Goal: Navigation & Orientation: Find specific page/section

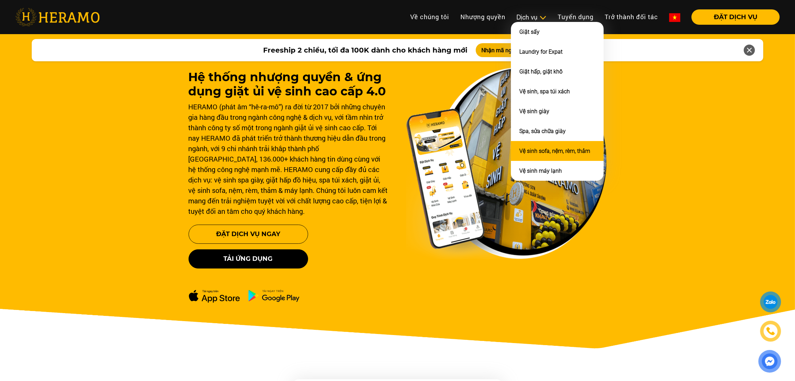
click at [527, 148] on link "Vệ sinh sofa, nệm, rèm, thảm" at bounding box center [554, 151] width 71 height 7
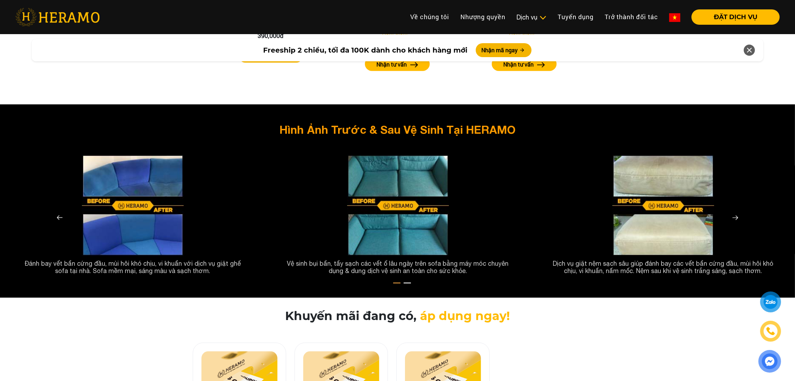
scroll to position [1253, 0]
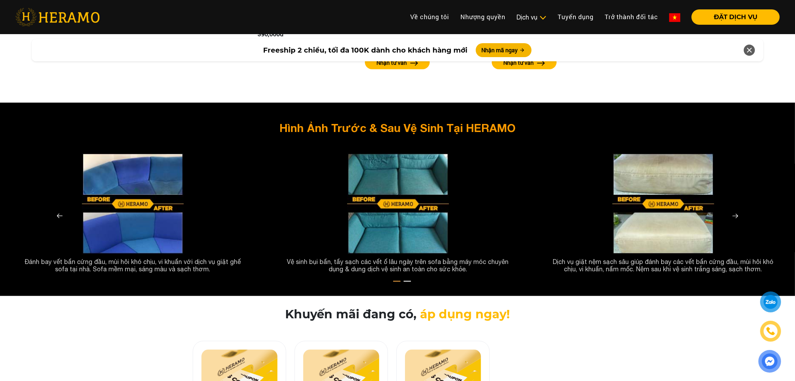
click at [733, 208] on img at bounding box center [735, 216] width 17 height 17
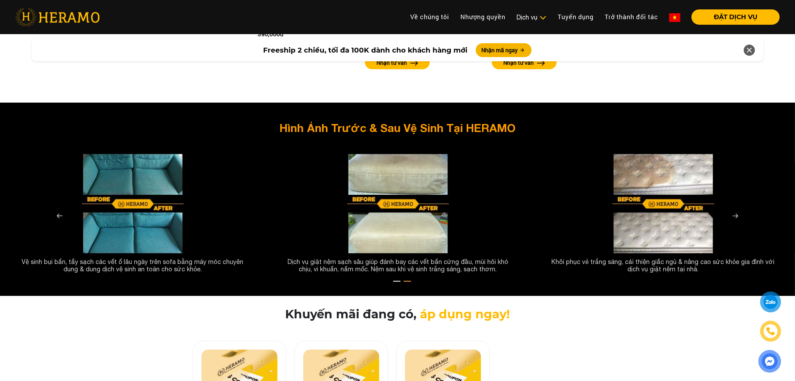
click at [733, 208] on img at bounding box center [735, 216] width 17 height 17
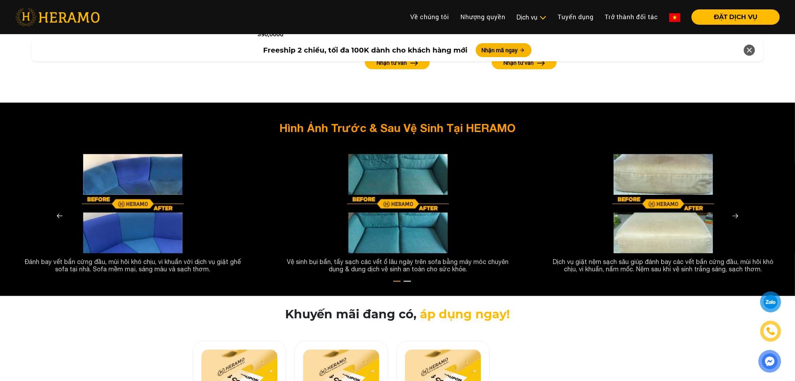
click at [733, 208] on img at bounding box center [735, 216] width 17 height 17
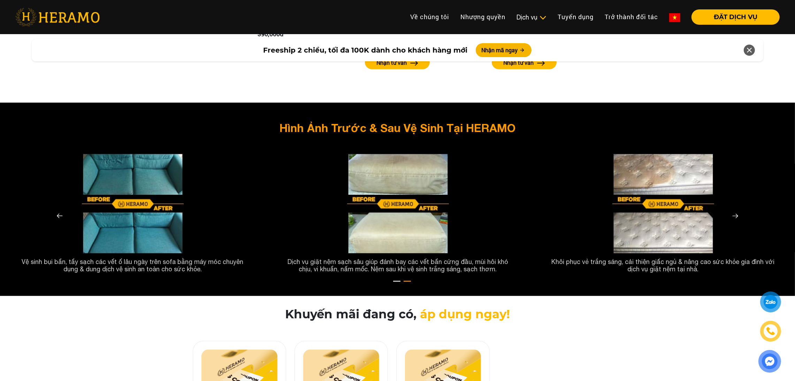
click at [733, 208] on img at bounding box center [735, 216] width 17 height 17
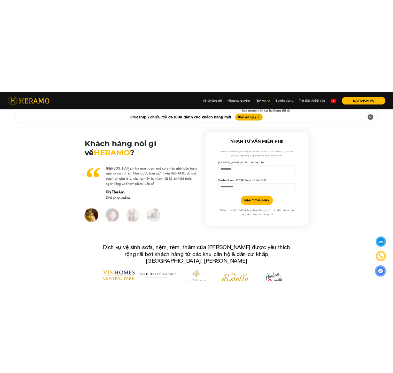
scroll to position [1962, 0]
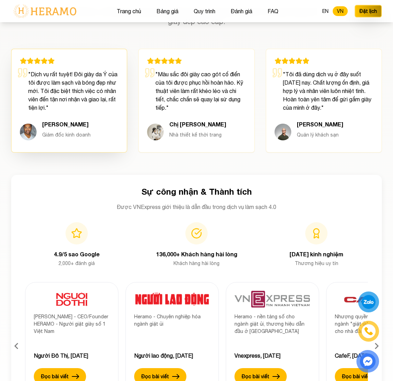
scroll to position [2104, 0]
